Goal: Understand process/instructions

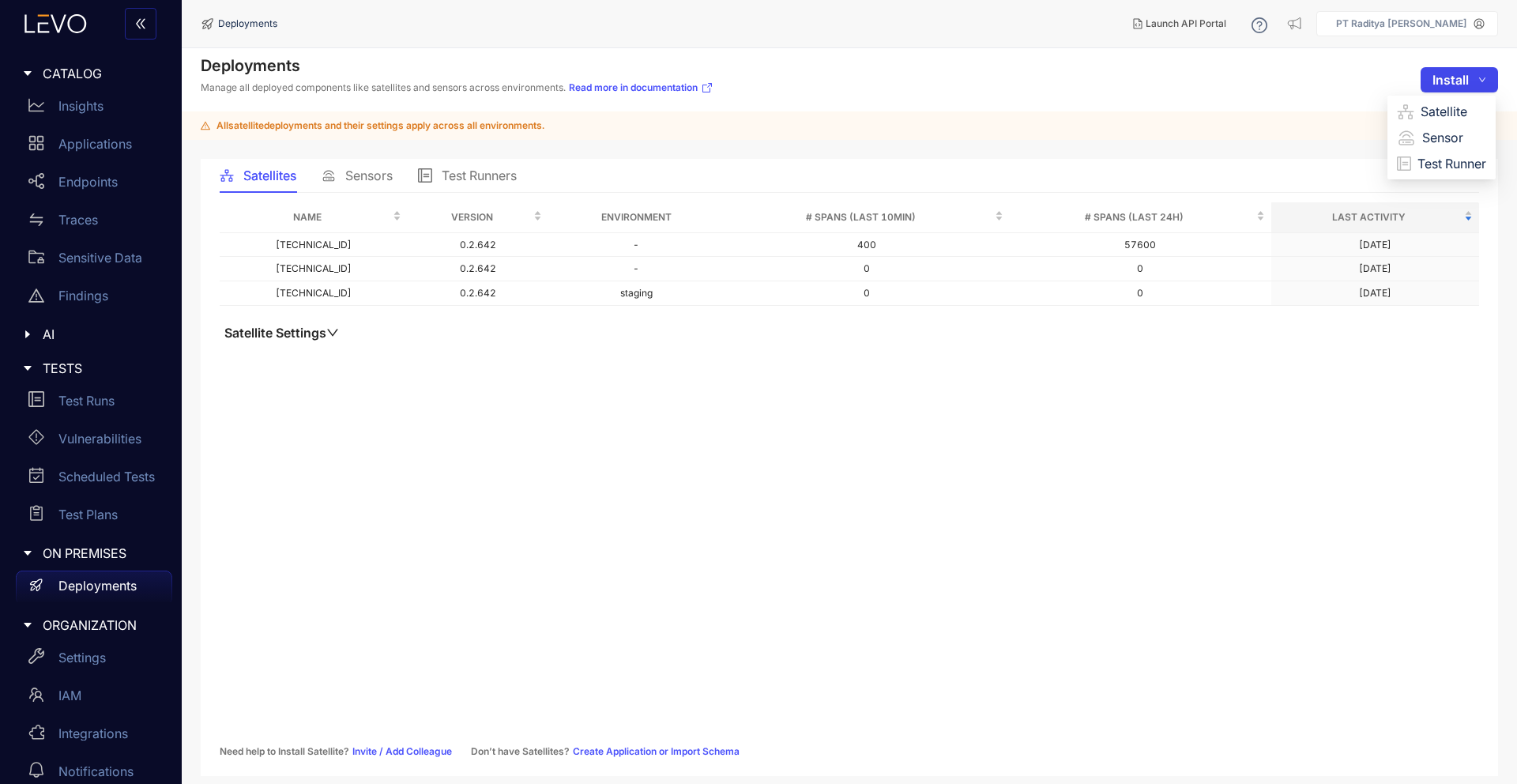
click at [1464, 86] on span "Install" at bounding box center [1450, 79] width 36 height 14
click at [1453, 81] on span "Install" at bounding box center [1450, 79] width 36 height 14
click at [1454, 128] on span "Sensor" at bounding box center [1453, 137] width 64 height 17
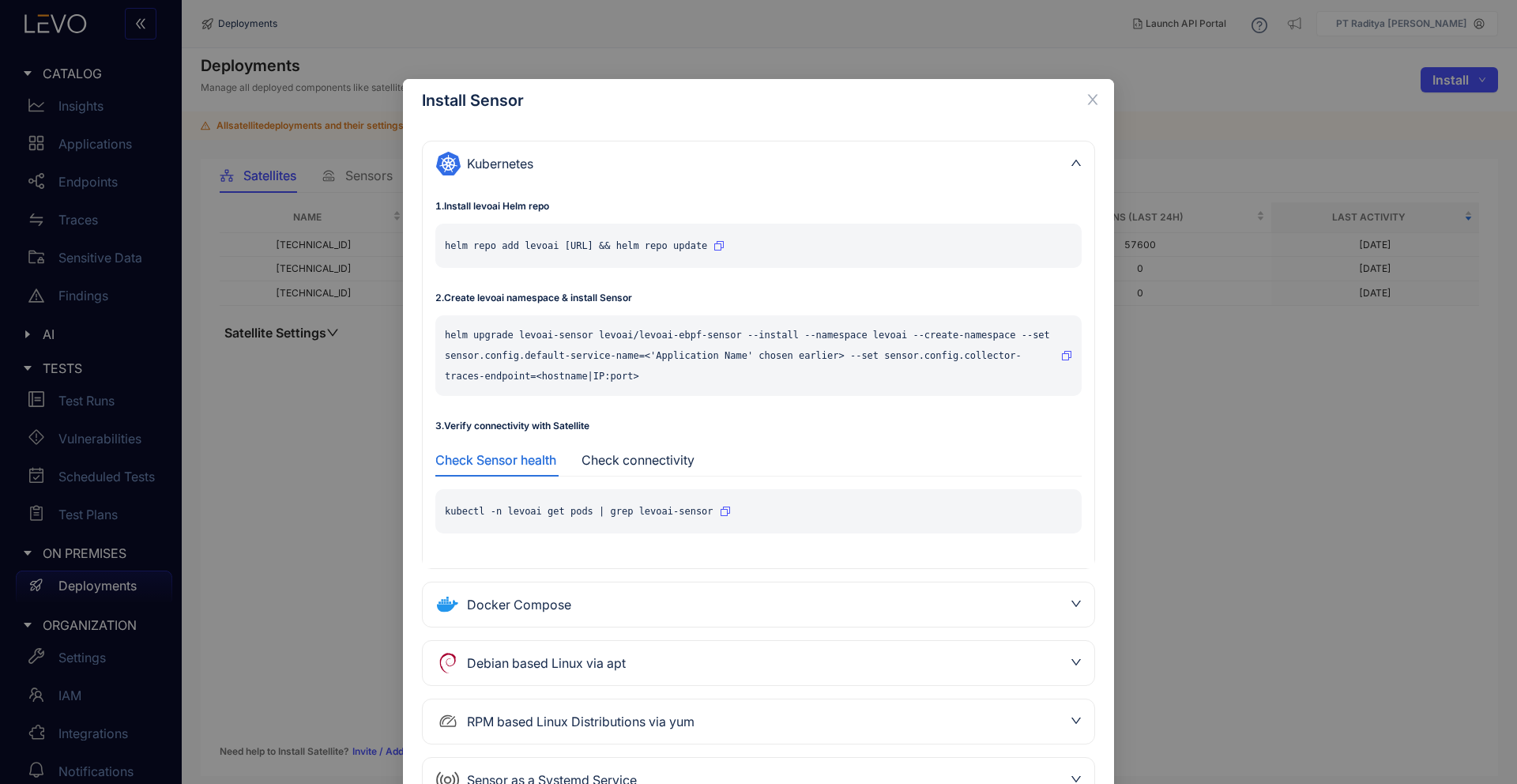
scroll to position [69, 0]
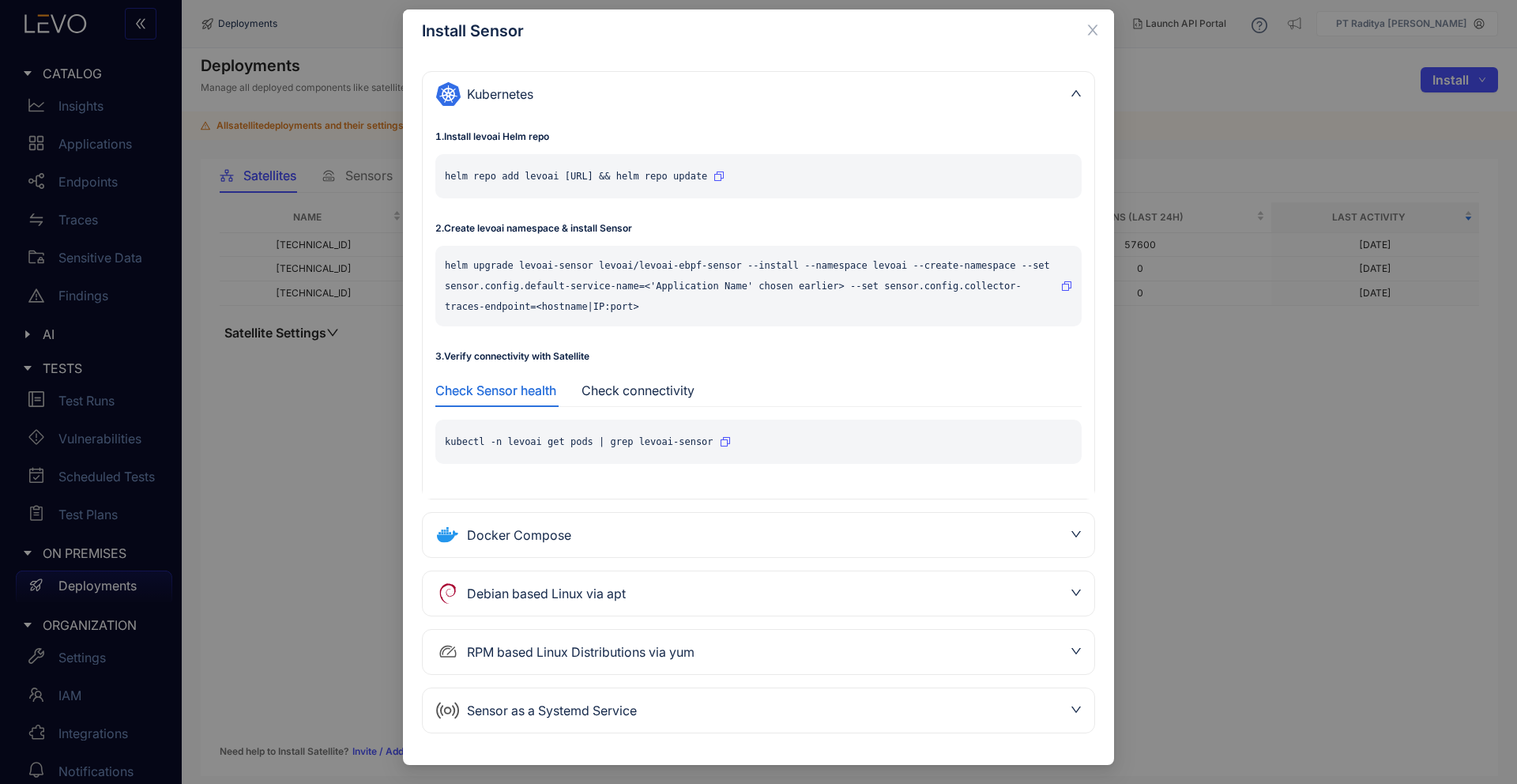
click at [674, 517] on div "Docker Compose" at bounding box center [758, 534] width 672 height 45
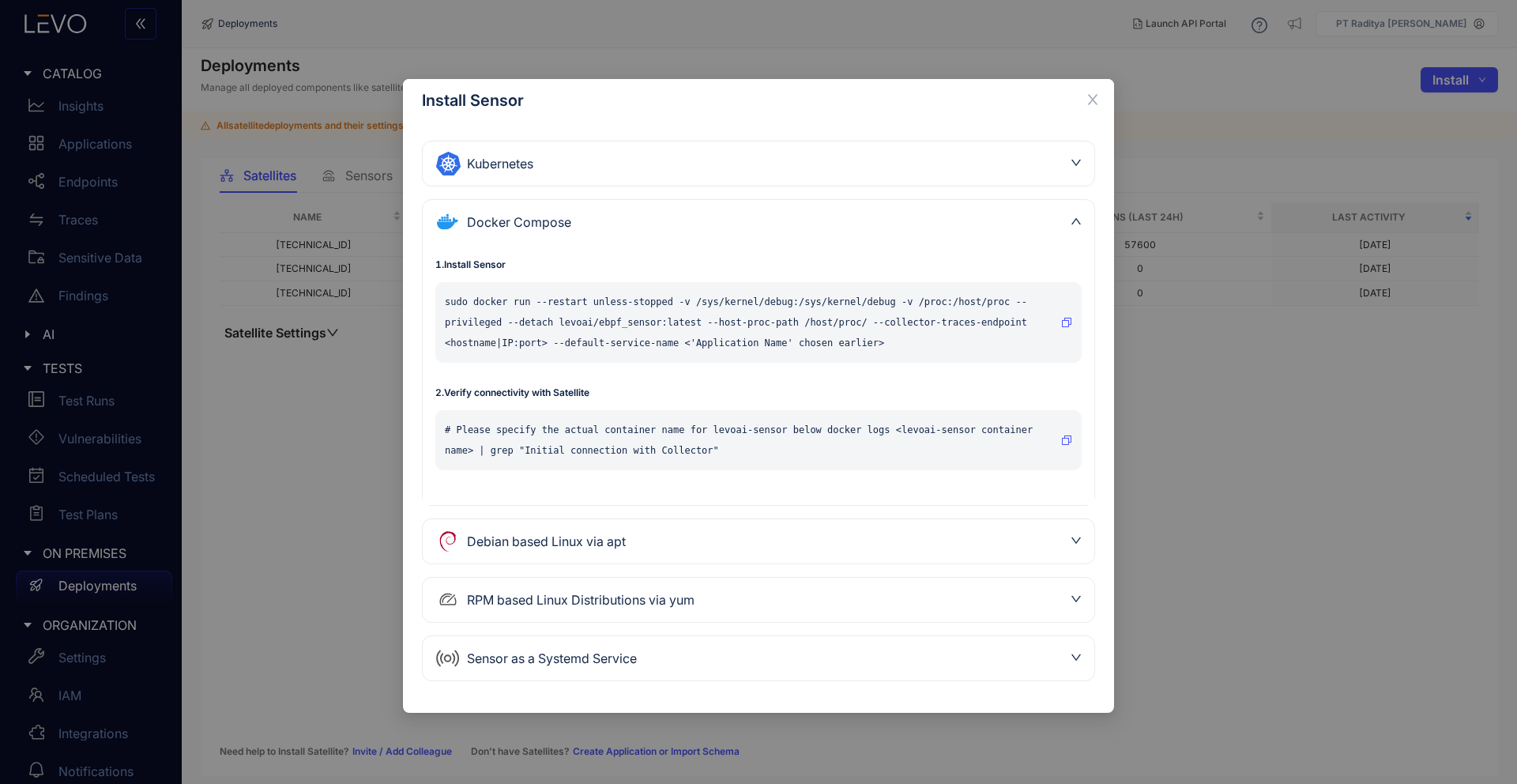
scroll to position [0, 0]
click at [690, 665] on div "Sensor as a Systemd Service" at bounding box center [749, 658] width 627 height 26
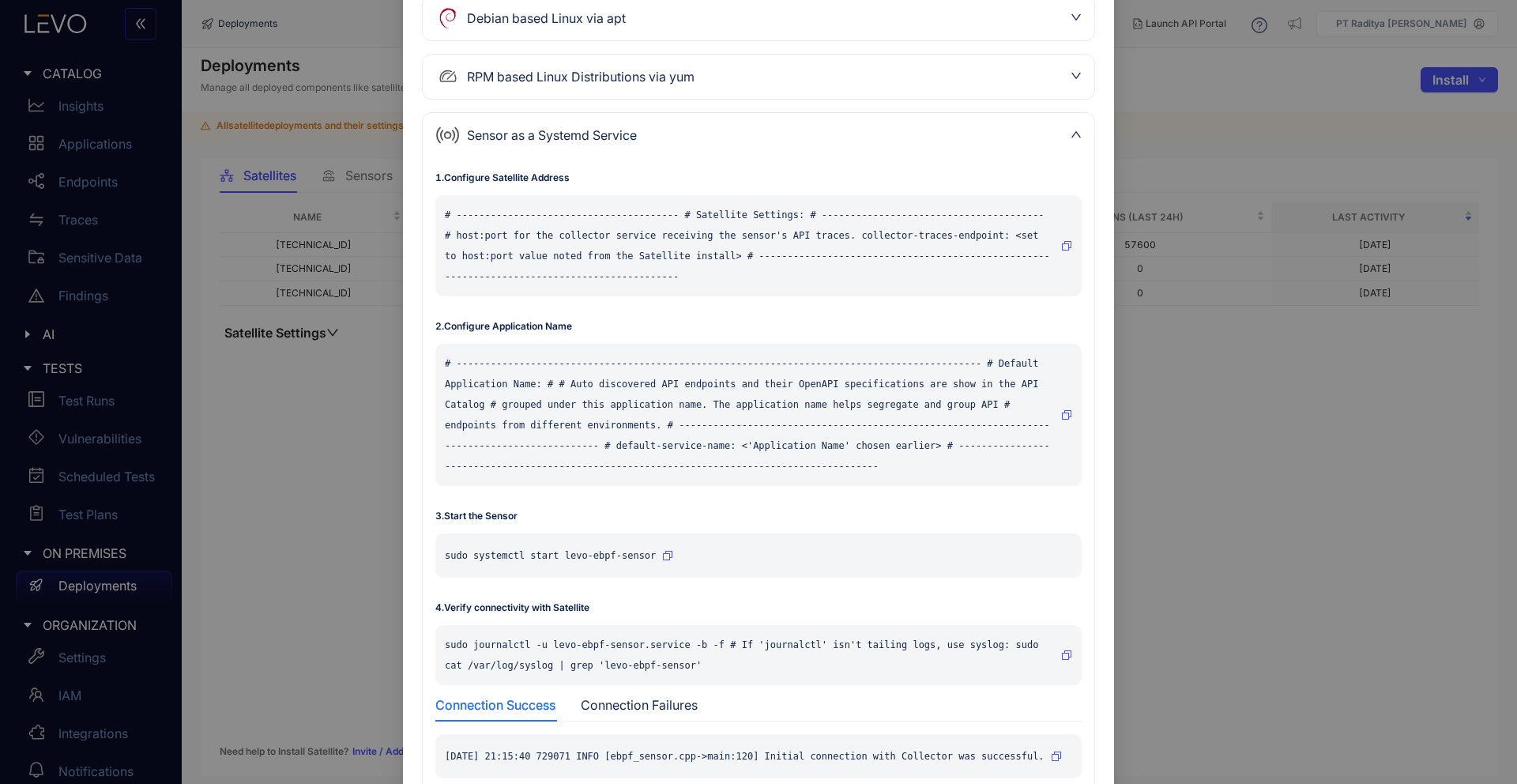
scroll to position [235, 0]
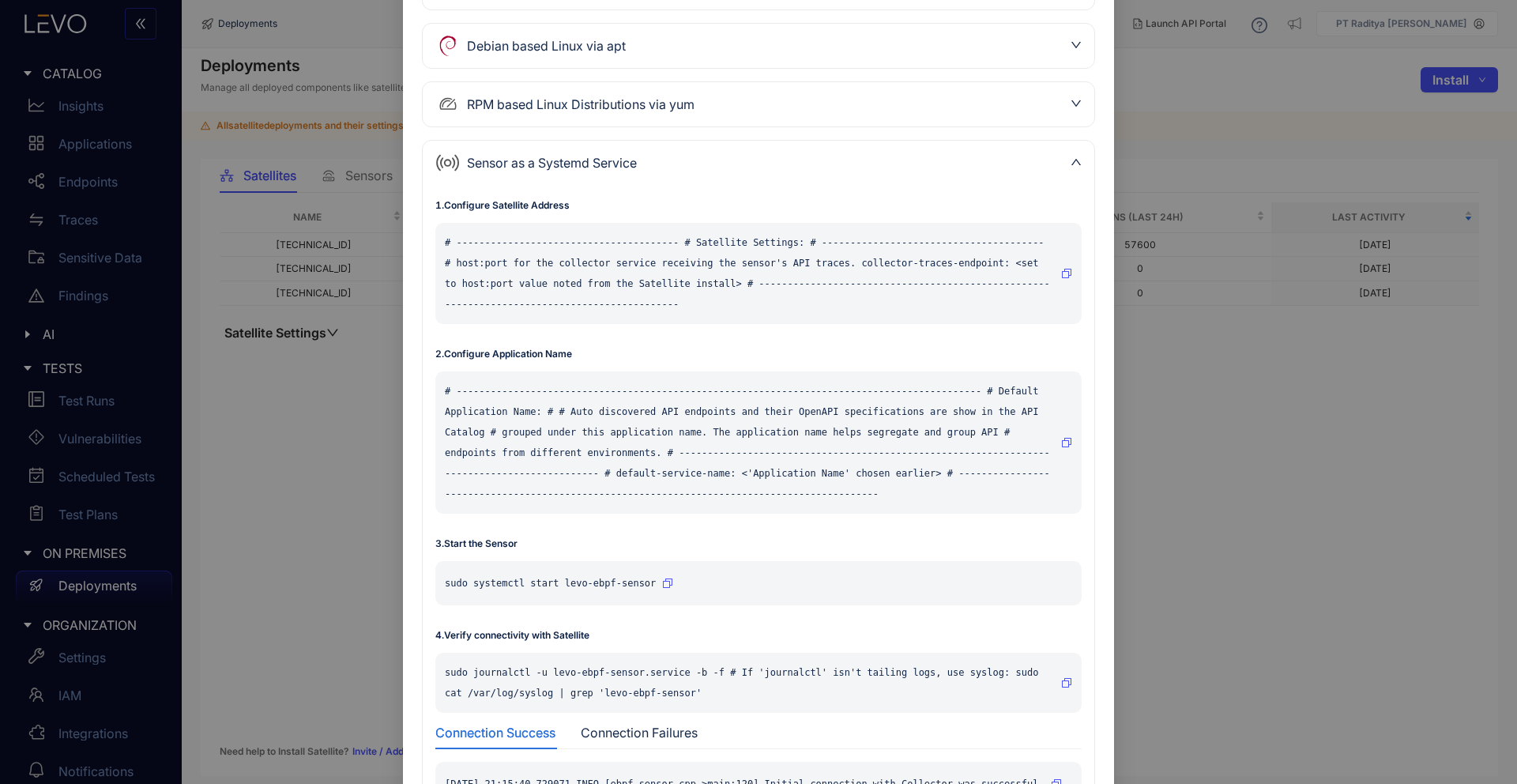
click at [675, 97] on div "RPM based Linux Distributions via yum" at bounding box center [749, 104] width 627 height 26
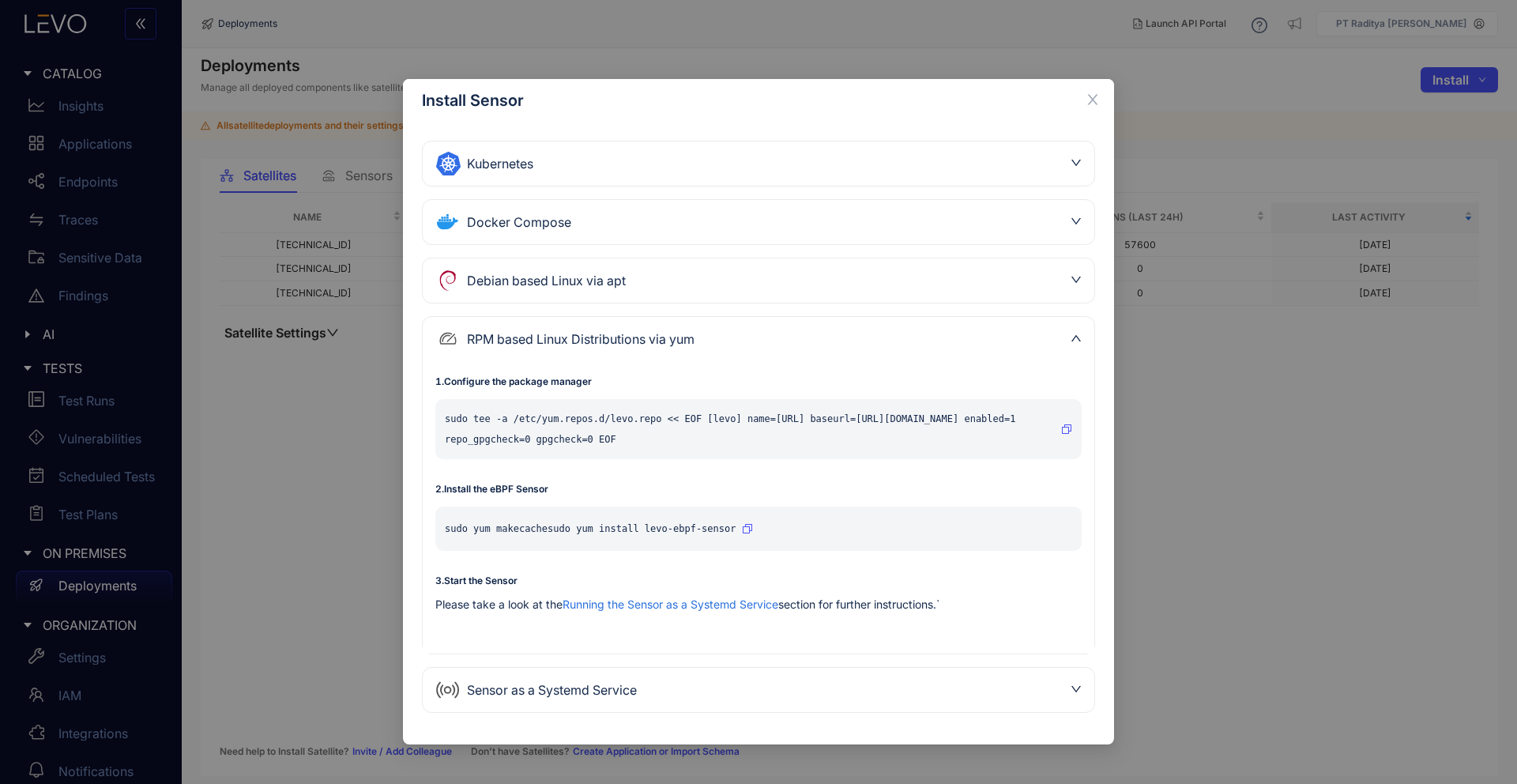
scroll to position [0, 0]
click at [669, 294] on div "Debian based Linux via apt" at bounding box center [758, 280] width 672 height 45
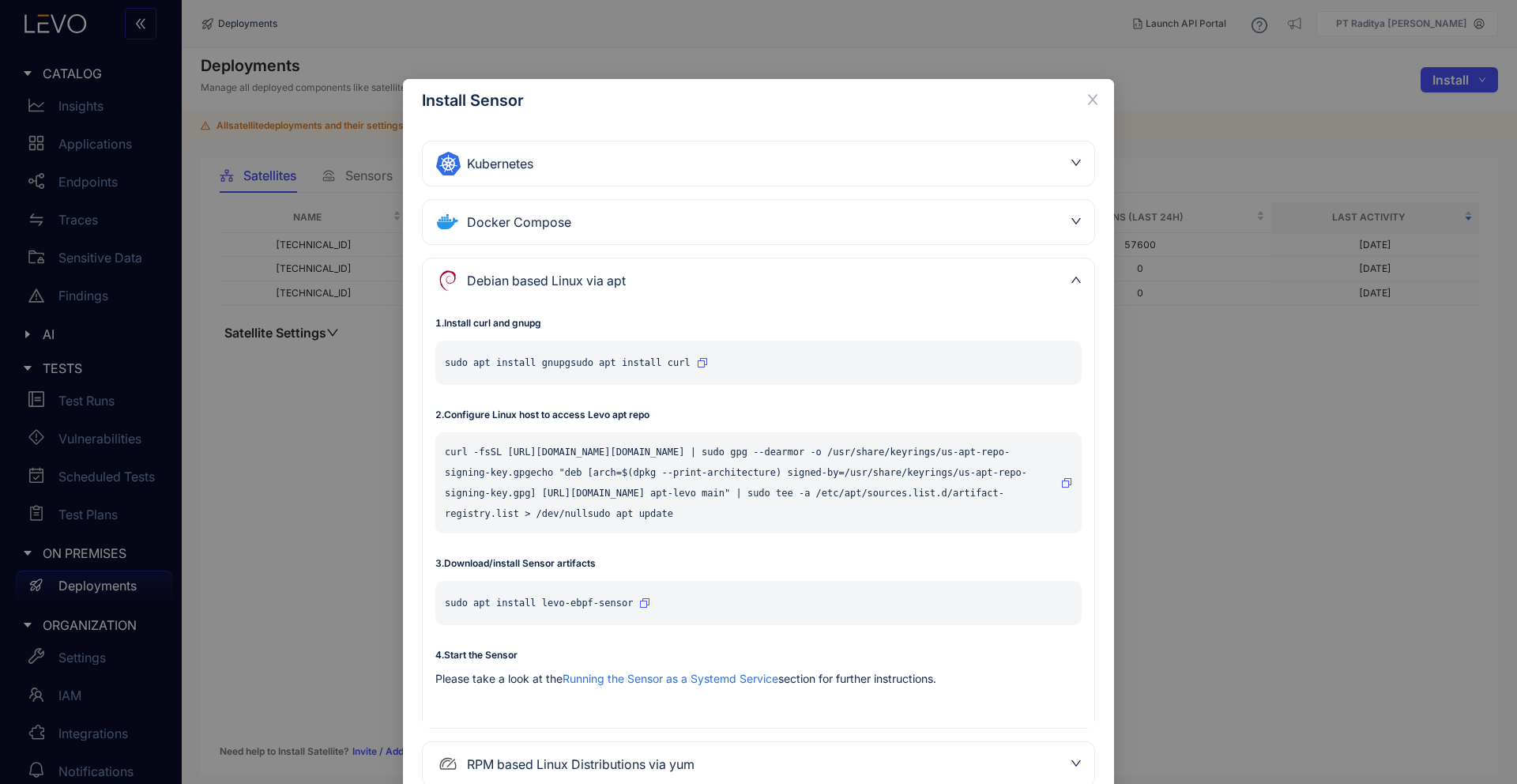
click at [698, 361] on icon "button" at bounding box center [702, 363] width 10 height 10
click at [643, 601] on icon "button" at bounding box center [644, 602] width 10 height 10
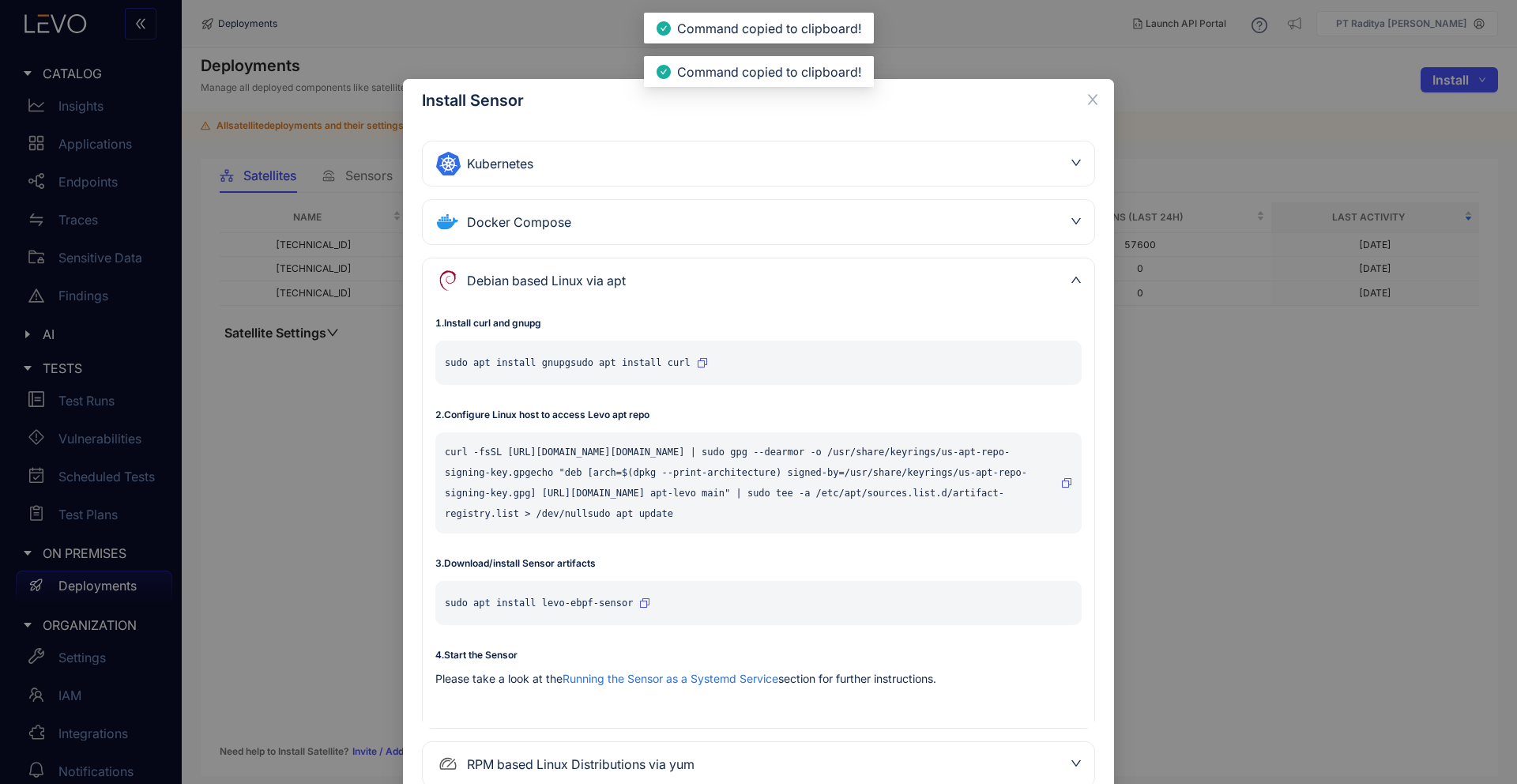
scroll to position [112, 0]
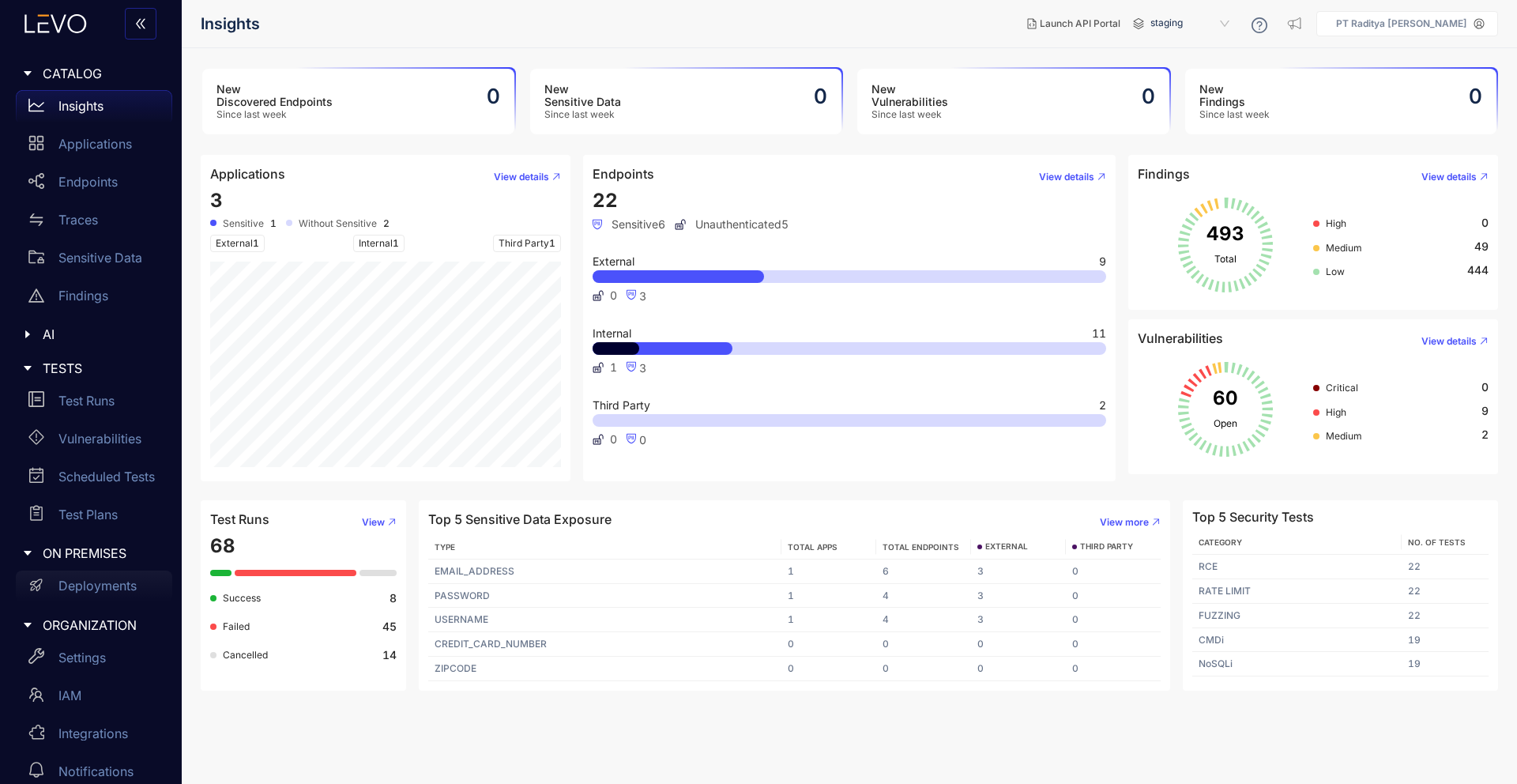
click at [105, 581] on p "Deployments" at bounding box center [98, 584] width 78 height 14
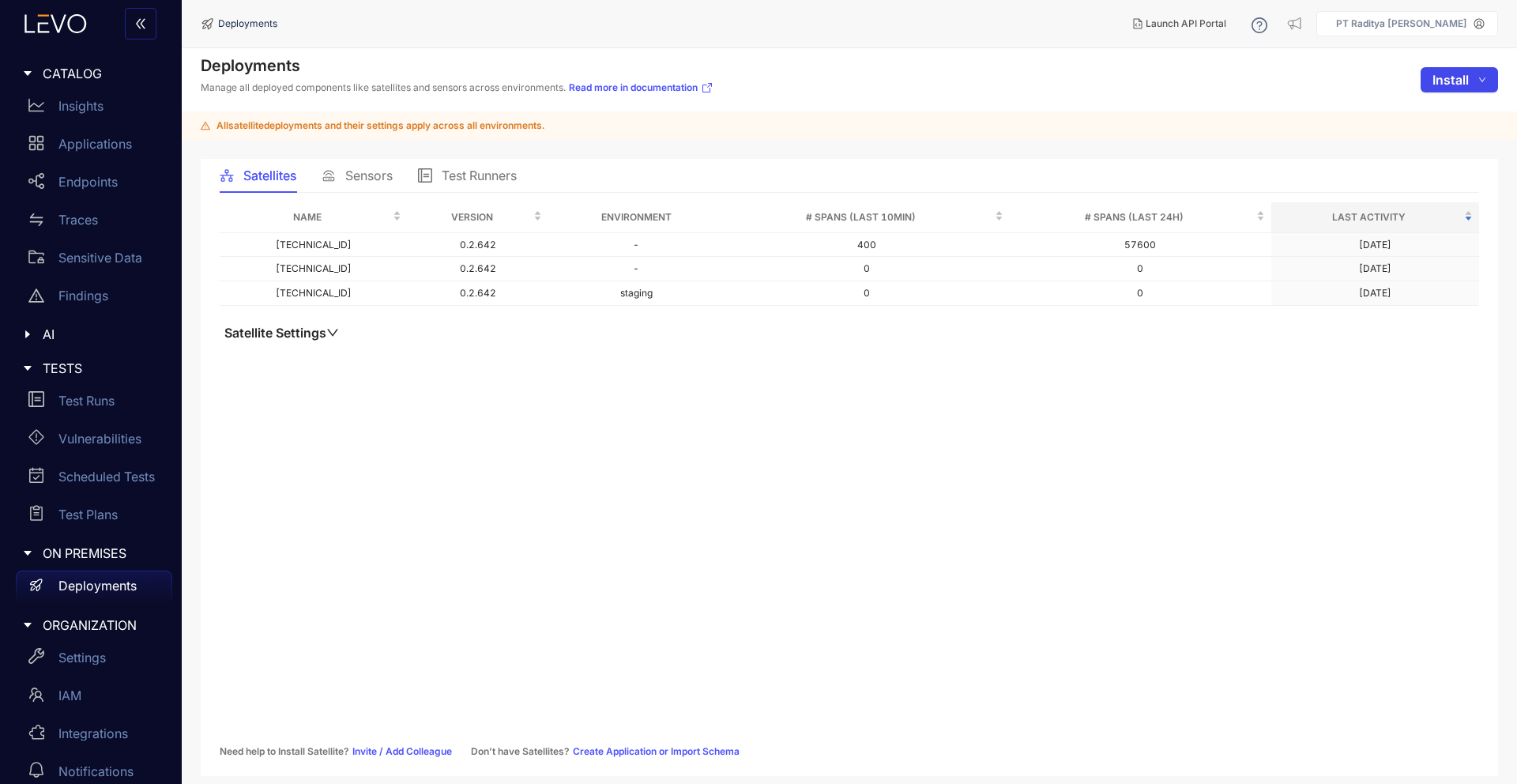
click at [1442, 82] on span "Install" at bounding box center [1450, 79] width 36 height 14
click at [1016, 128] on div "All satellite deployments and their settings apply across all environments." at bounding box center [849, 125] width 1335 height 29
